Goal: Task Accomplishment & Management: Complete application form

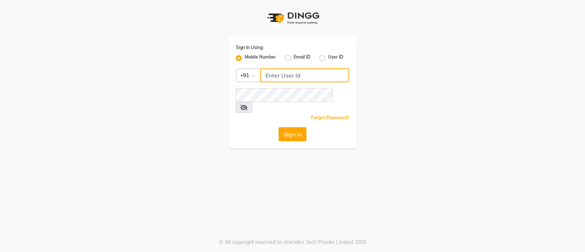
type input "7470344169"
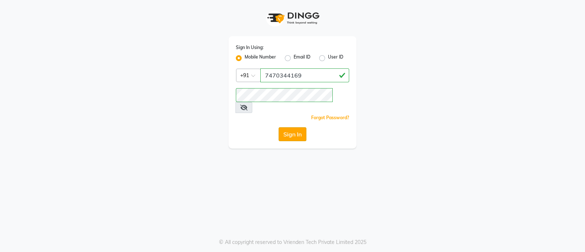
click at [301, 127] on button "Sign In" at bounding box center [293, 134] width 28 height 14
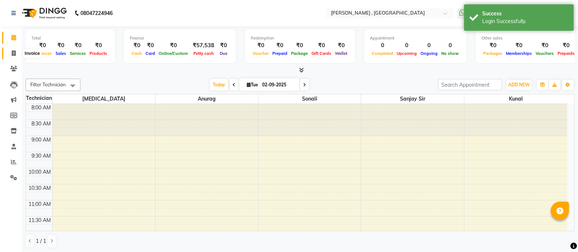
click at [14, 53] on icon at bounding box center [14, 52] width 4 height 5
select select "6445"
select select "service"
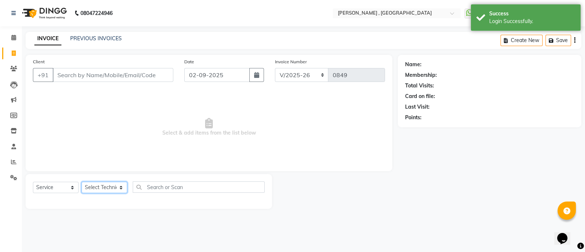
click at [109, 184] on select "Select Technician Anurag kunal Manager Nikita Sanjay sir Sonali" at bounding box center [105, 187] width 46 height 11
select select "48912"
click at [82, 182] on select "Select Technician Anurag kunal Manager Nikita Sanjay sir Sonali" at bounding box center [105, 187] width 46 height 11
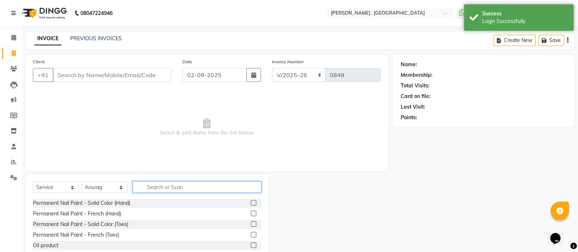
click at [163, 186] on input "text" at bounding box center [197, 186] width 129 height 11
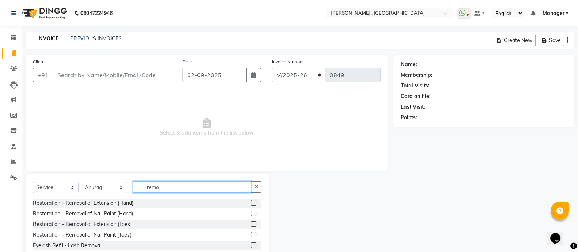
type input "remo"
click at [253, 204] on label at bounding box center [253, 202] width 5 height 5
click at [253, 204] on input "checkbox" at bounding box center [253, 203] width 5 height 5
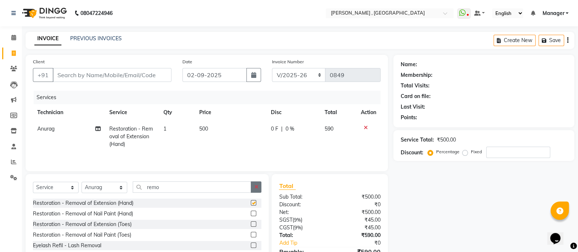
checkbox input "false"
click at [254, 193] on button "button" at bounding box center [256, 186] width 11 height 11
click at [471, 151] on label "Fixed" at bounding box center [476, 151] width 11 height 7
click at [464, 151] on input "Fixed" at bounding box center [466, 151] width 5 height 5
radio input "true"
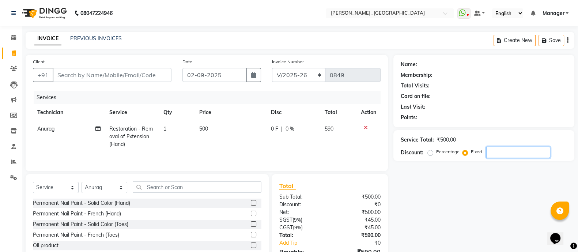
click at [496, 151] on input "number" at bounding box center [518, 152] width 64 height 11
type input "240"
click at [152, 73] on input "Client" at bounding box center [112, 75] width 119 height 14
type input "9"
radio input "true"
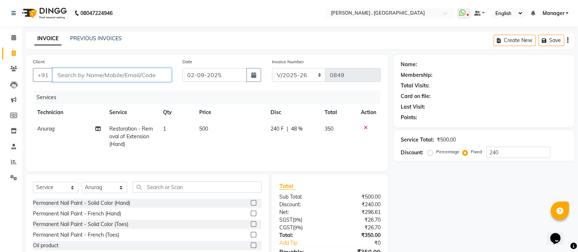
type input "0"
type input "9340309520"
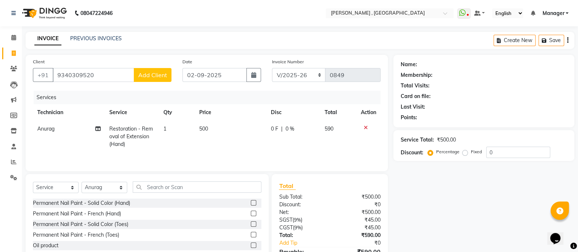
click at [168, 70] on button "Add Client" at bounding box center [153, 75] width 38 height 14
select select "21"
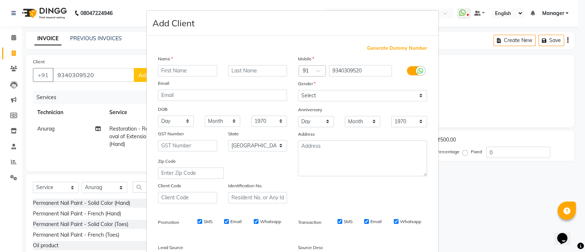
click at [168, 70] on input "text" at bounding box center [187, 70] width 59 height 11
type input "vidhima"
click at [322, 99] on select "Select Male Female Other Prefer Not To Say" at bounding box center [362, 95] width 129 height 11
select select "female"
click at [298, 90] on select "Select Male Female Other Prefer Not To Say" at bounding box center [362, 95] width 129 height 11
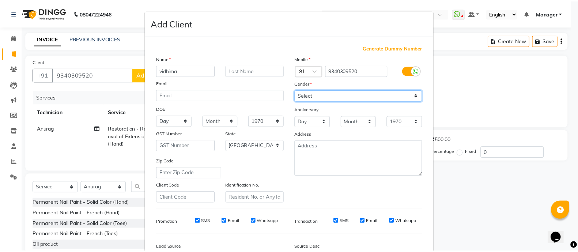
scroll to position [89, 0]
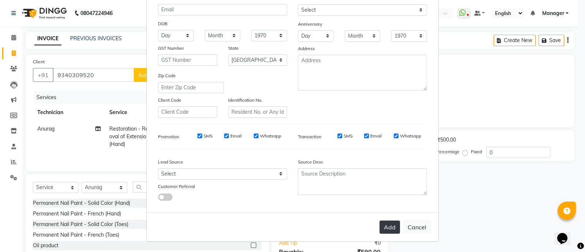
click at [391, 226] on button "Add" at bounding box center [390, 226] width 20 height 13
type input "93******20"
select select
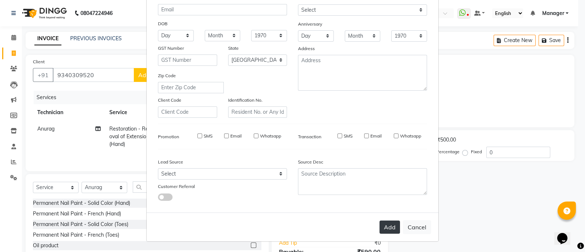
select select "null"
select select
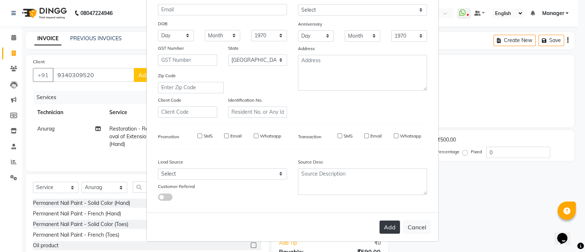
checkbox input "false"
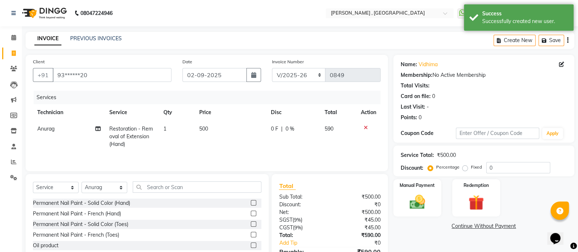
scroll to position [42, 0]
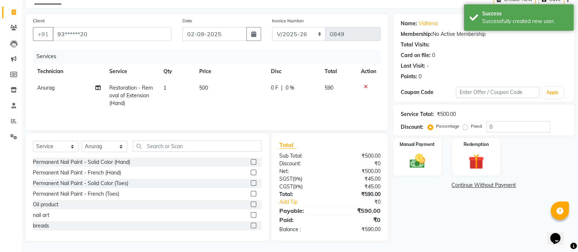
click at [471, 126] on label "Fixed" at bounding box center [476, 126] width 11 height 7
click at [464, 126] on input "Fixed" at bounding box center [466, 126] width 5 height 5
radio input "true"
click at [507, 121] on input "0" at bounding box center [518, 126] width 64 height 11
type input "240"
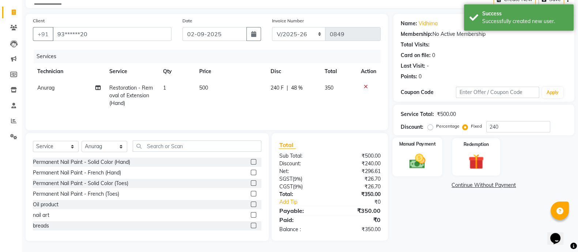
click at [411, 158] on img at bounding box center [417, 161] width 26 height 18
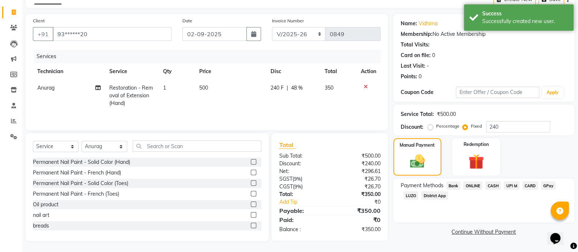
click at [468, 182] on span "ONLINE" at bounding box center [472, 185] width 19 height 8
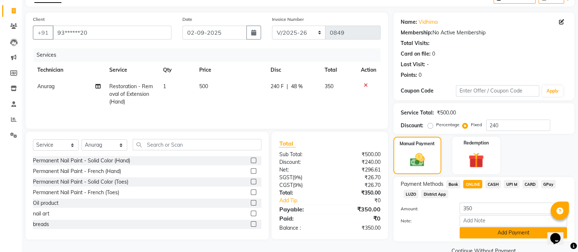
click at [487, 232] on button "Add Payment" at bounding box center [513, 232] width 107 height 11
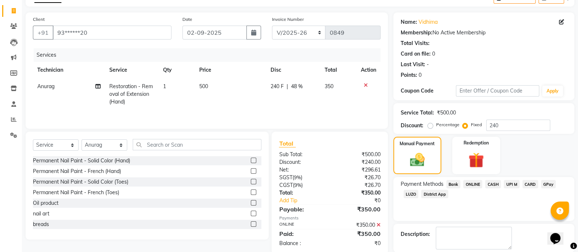
scroll to position [78, 0]
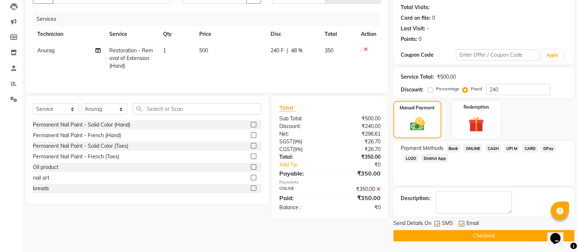
click at [487, 232] on button "Checkout" at bounding box center [483, 235] width 181 height 11
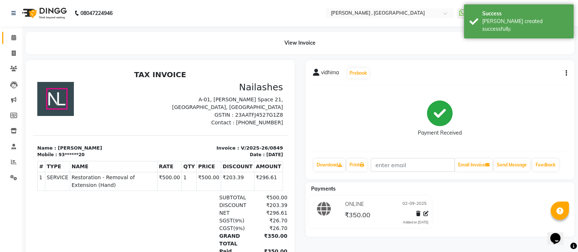
click at [6, 35] on link "Calendar" at bounding box center [11, 38] width 18 height 12
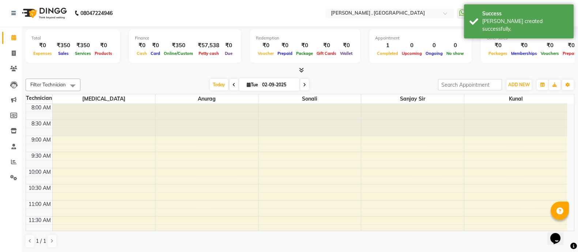
click at [298, 68] on span at bounding box center [300, 71] width 8 height 8
